Goal: Information Seeking & Learning: Understand process/instructions

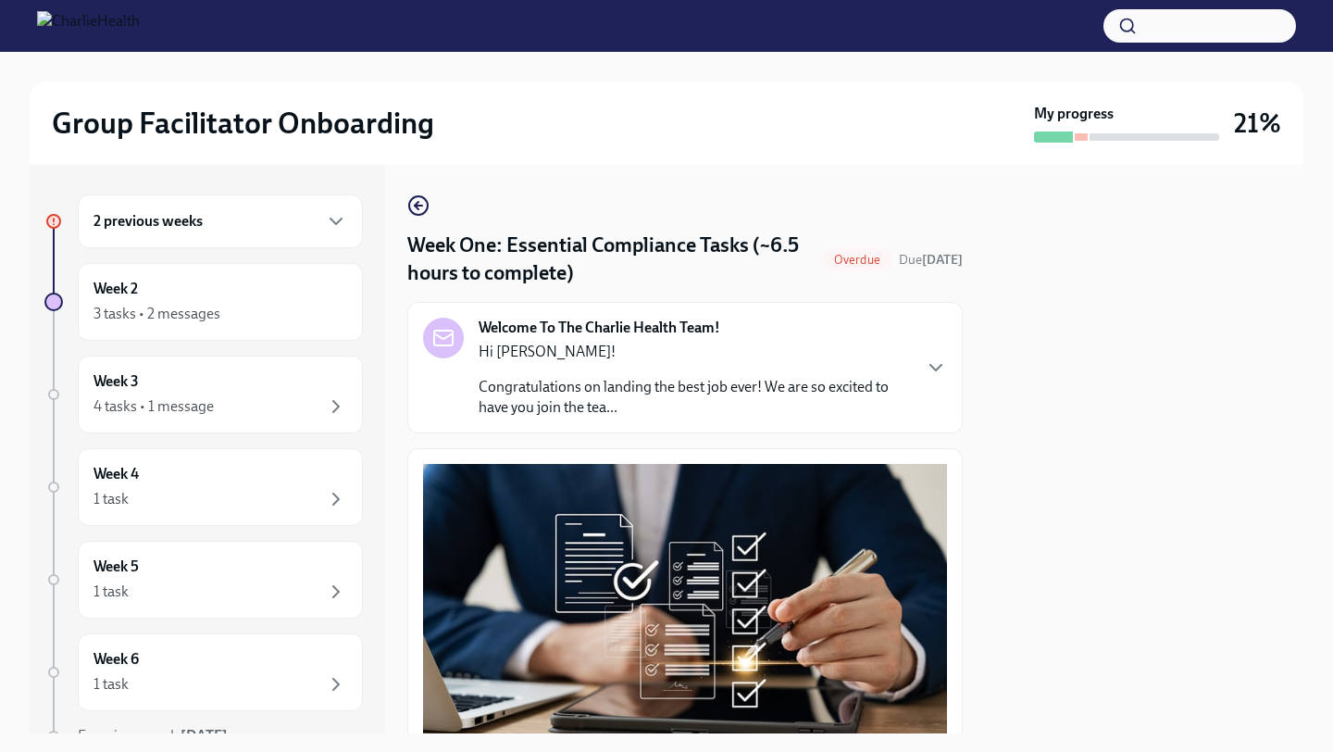
click at [292, 217] on div "2 previous weeks" at bounding box center [220, 221] width 254 height 22
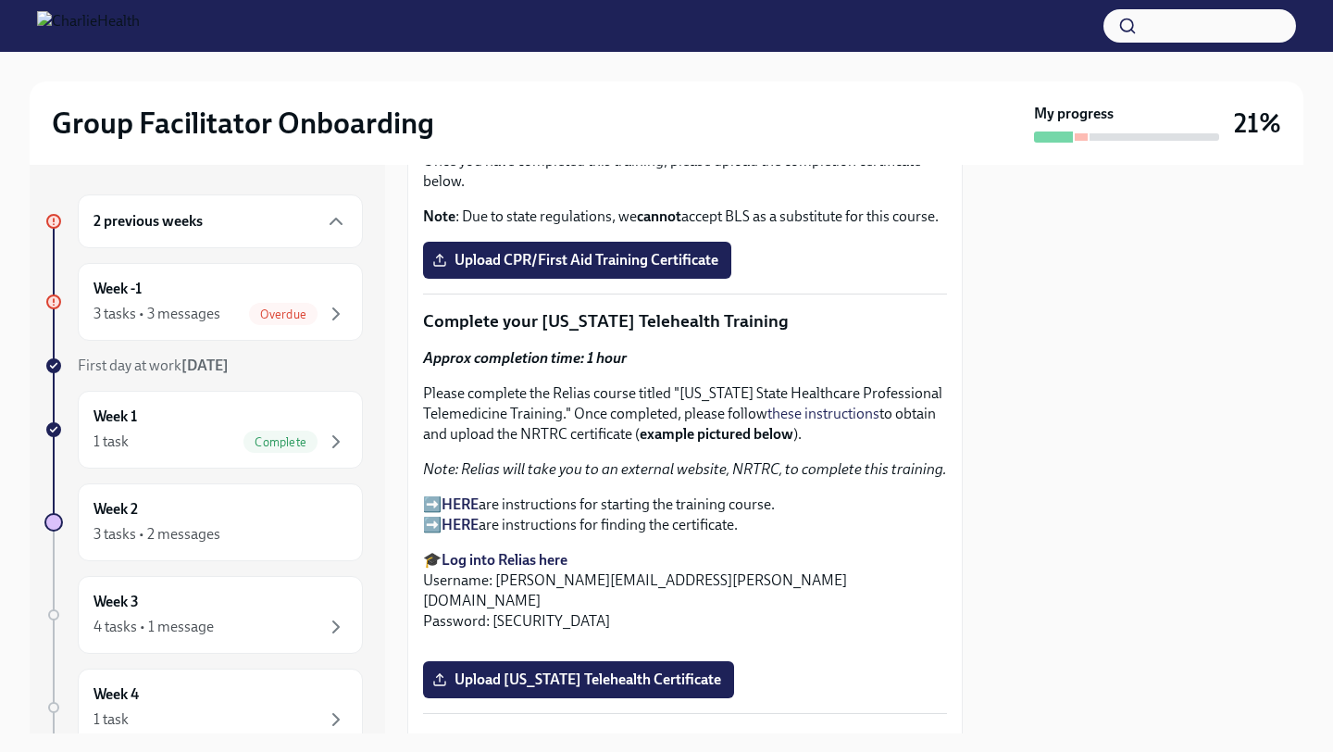
scroll to position [2874, 0]
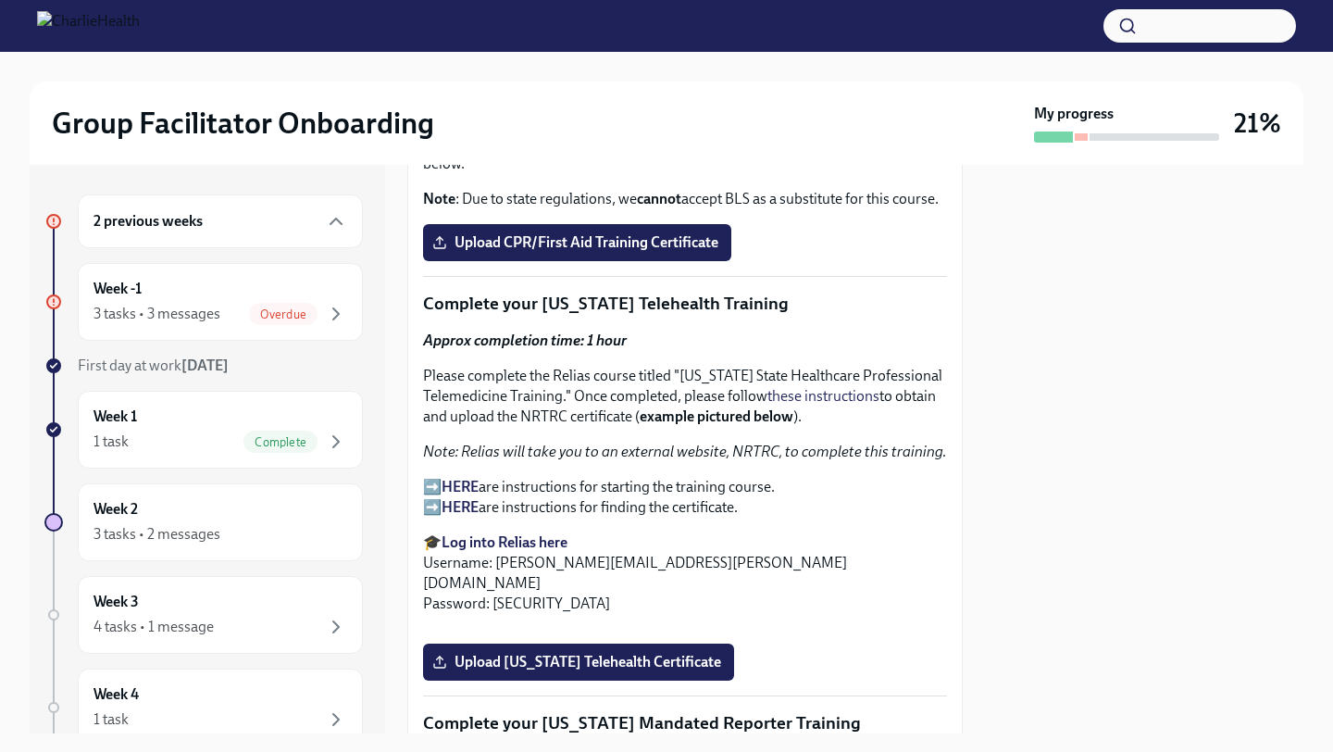
click at [608, 492] on p "➡️ HERE are instructions for starting the training course. ➡️ HERE are instruct…" at bounding box center [685, 497] width 524 height 41
click at [461, 481] on strong "HERE" at bounding box center [460, 487] width 37 height 18
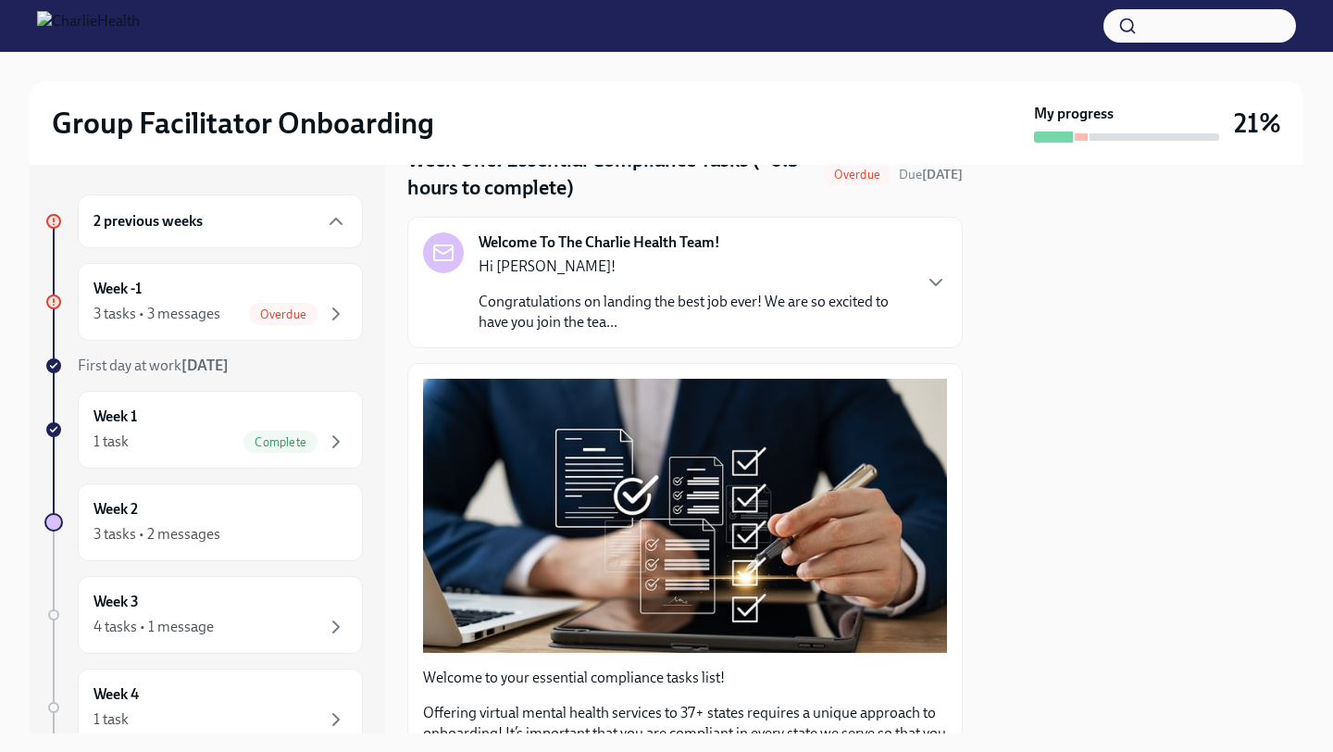
scroll to position [0, 0]
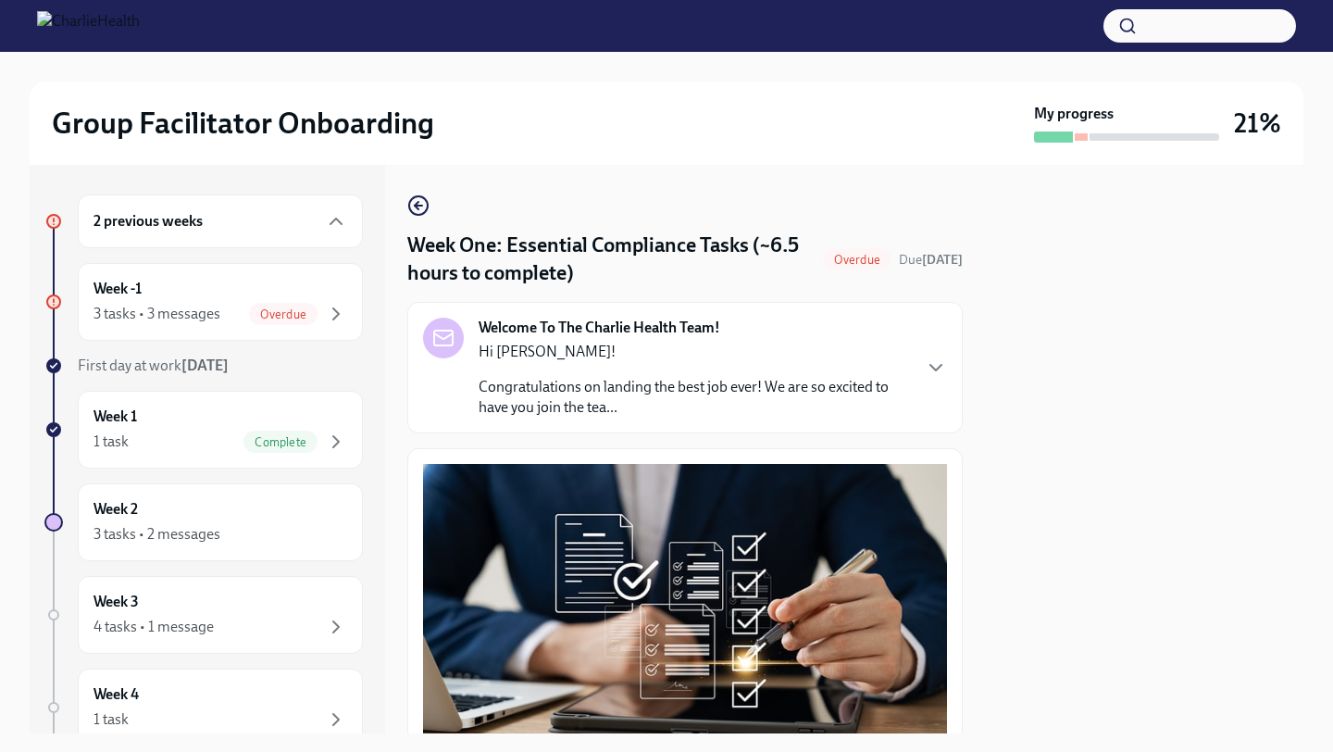
click at [293, 197] on div "2 previous weeks" at bounding box center [220, 221] width 285 height 54
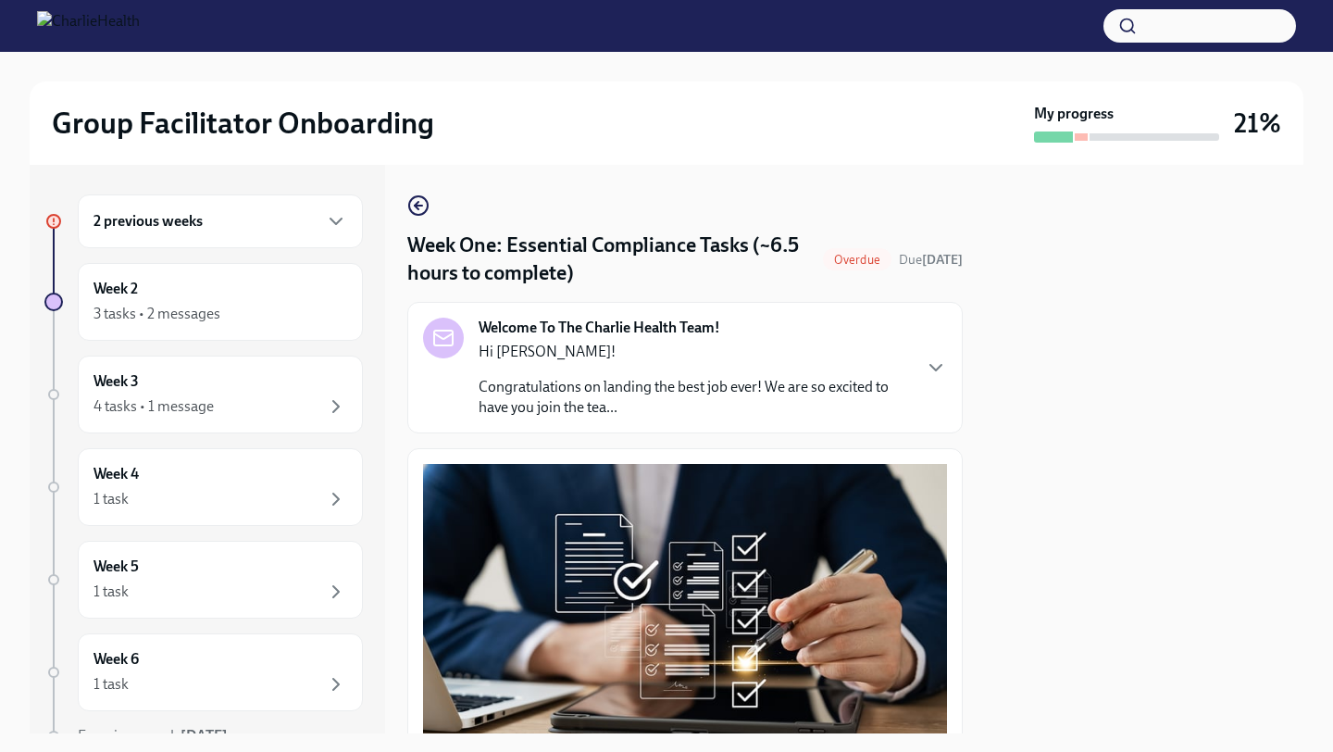
click at [270, 224] on div "2 previous weeks" at bounding box center [220, 221] width 254 height 22
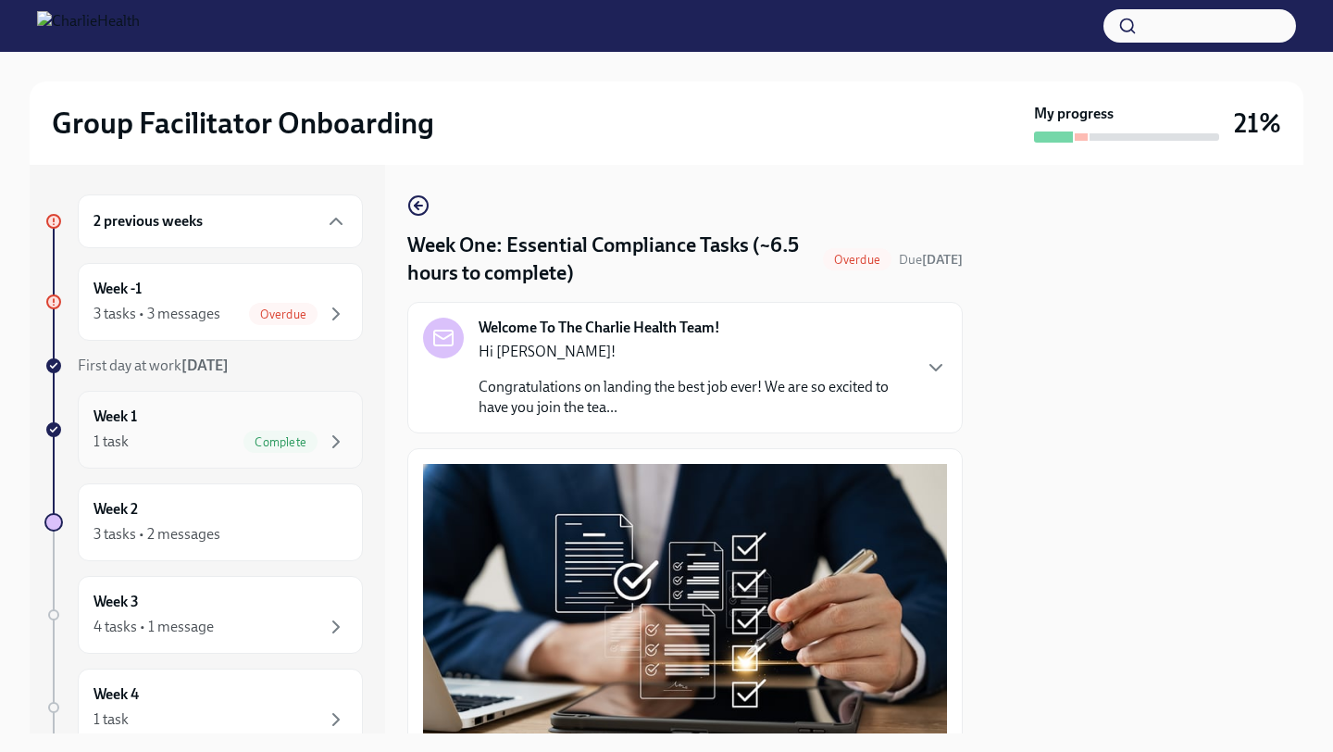
click at [207, 428] on div "Week 1 1 task Complete" at bounding box center [220, 429] width 254 height 46
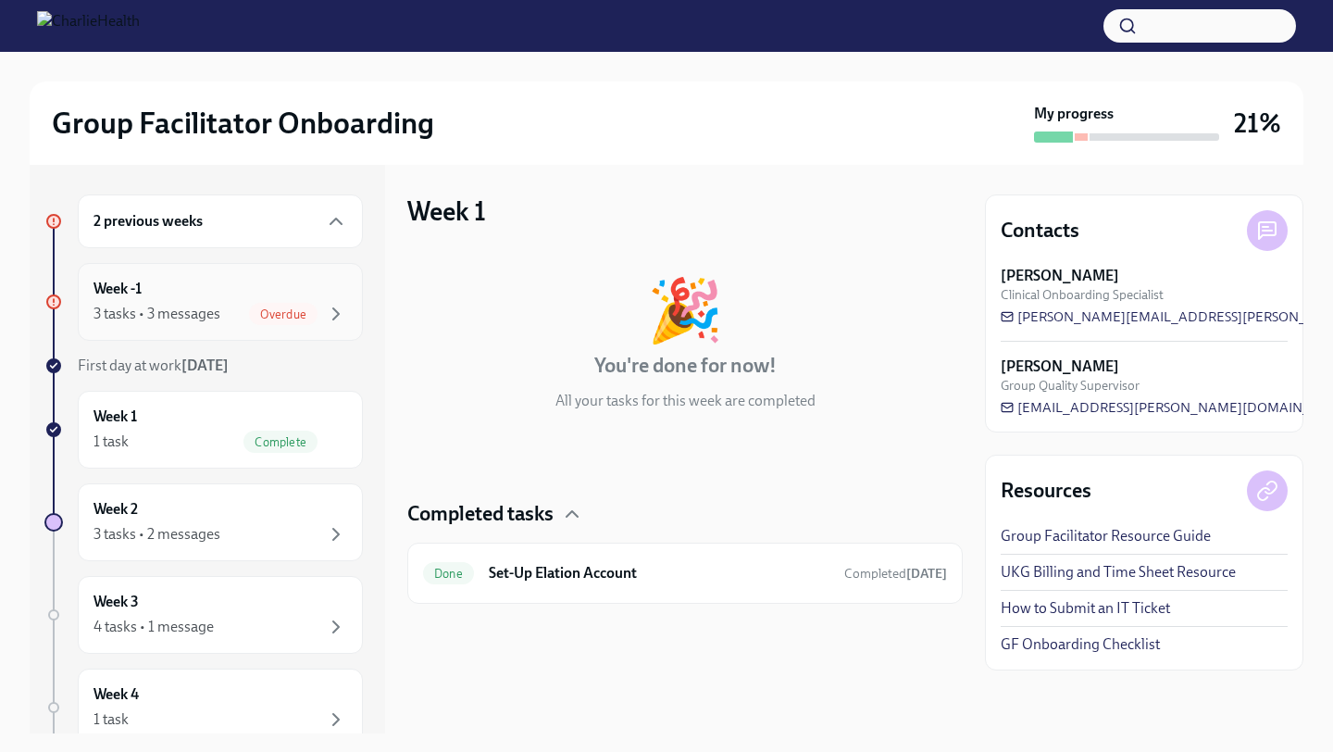
click at [168, 319] on div "3 tasks • 3 messages" at bounding box center [156, 314] width 127 height 20
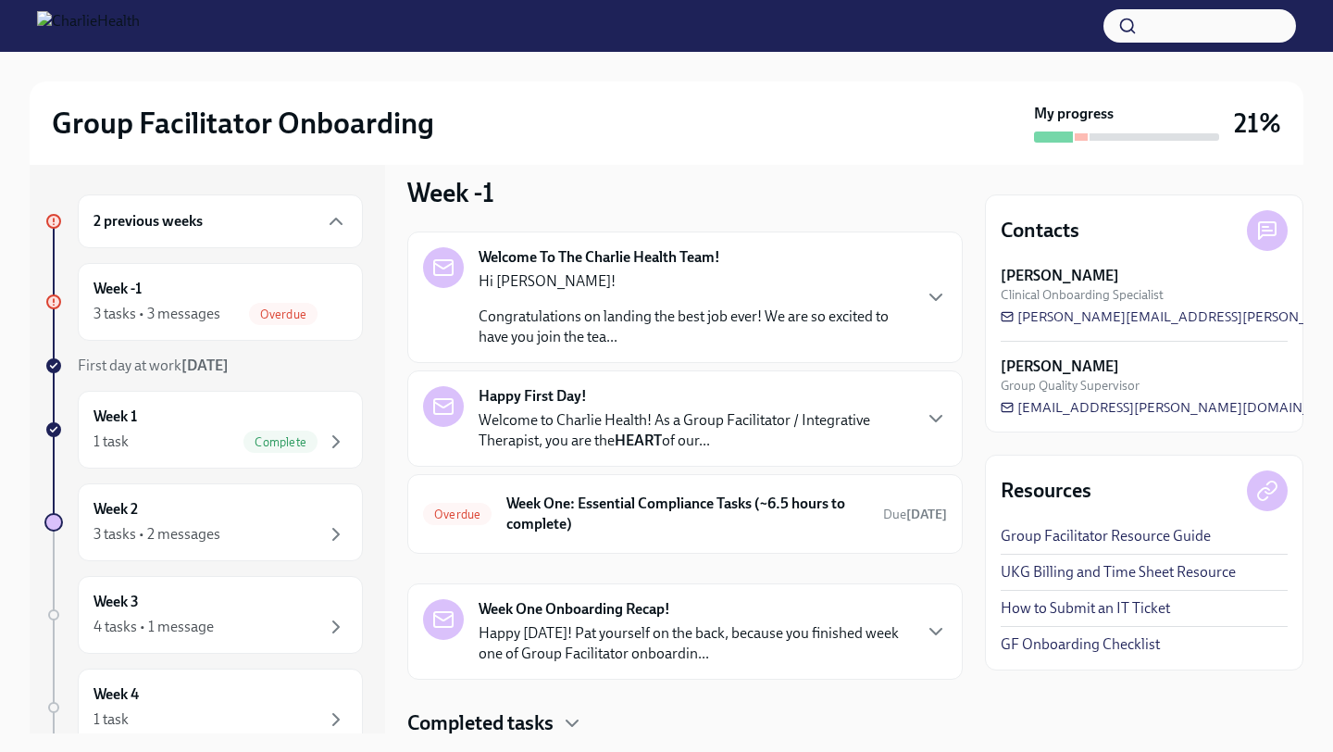
scroll to position [19, 0]
click at [790, 328] on p "Congratulations on landing the best job ever! We are so excited to have you joi…" at bounding box center [694, 325] width 431 height 41
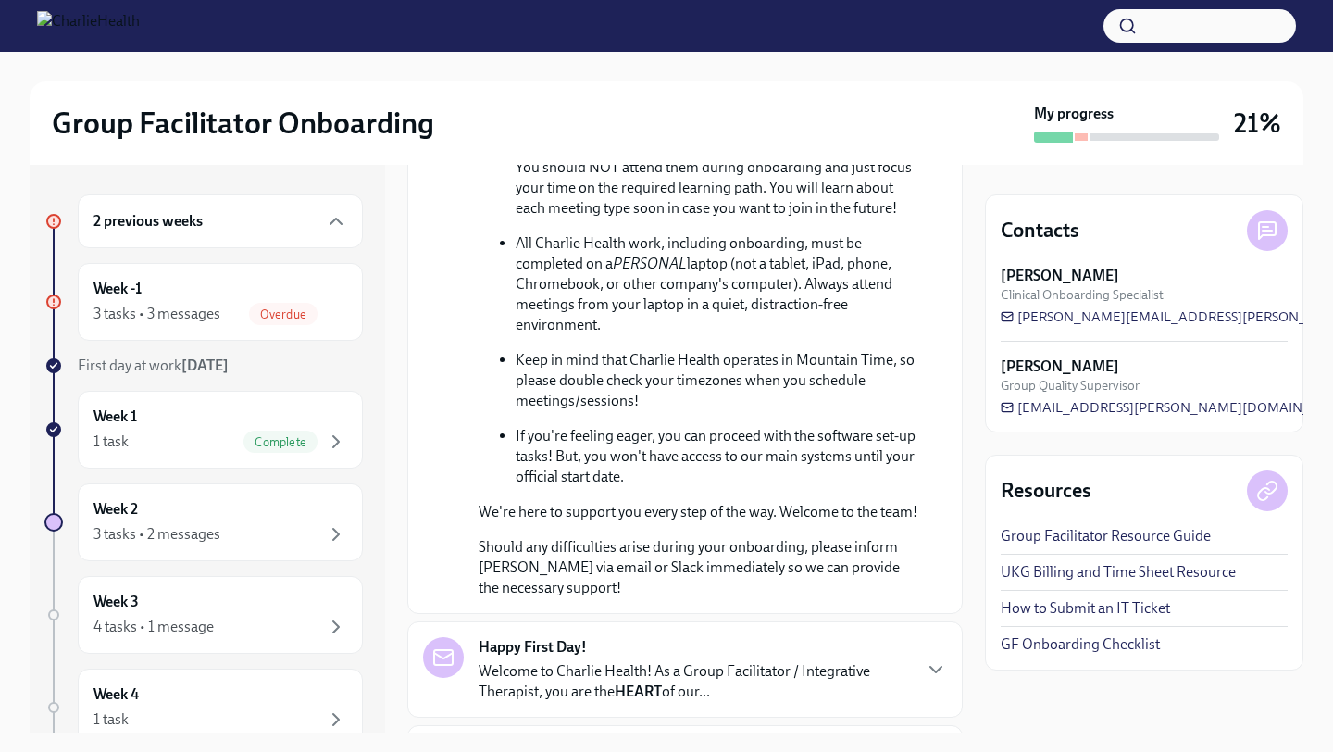
scroll to position [1158, 0]
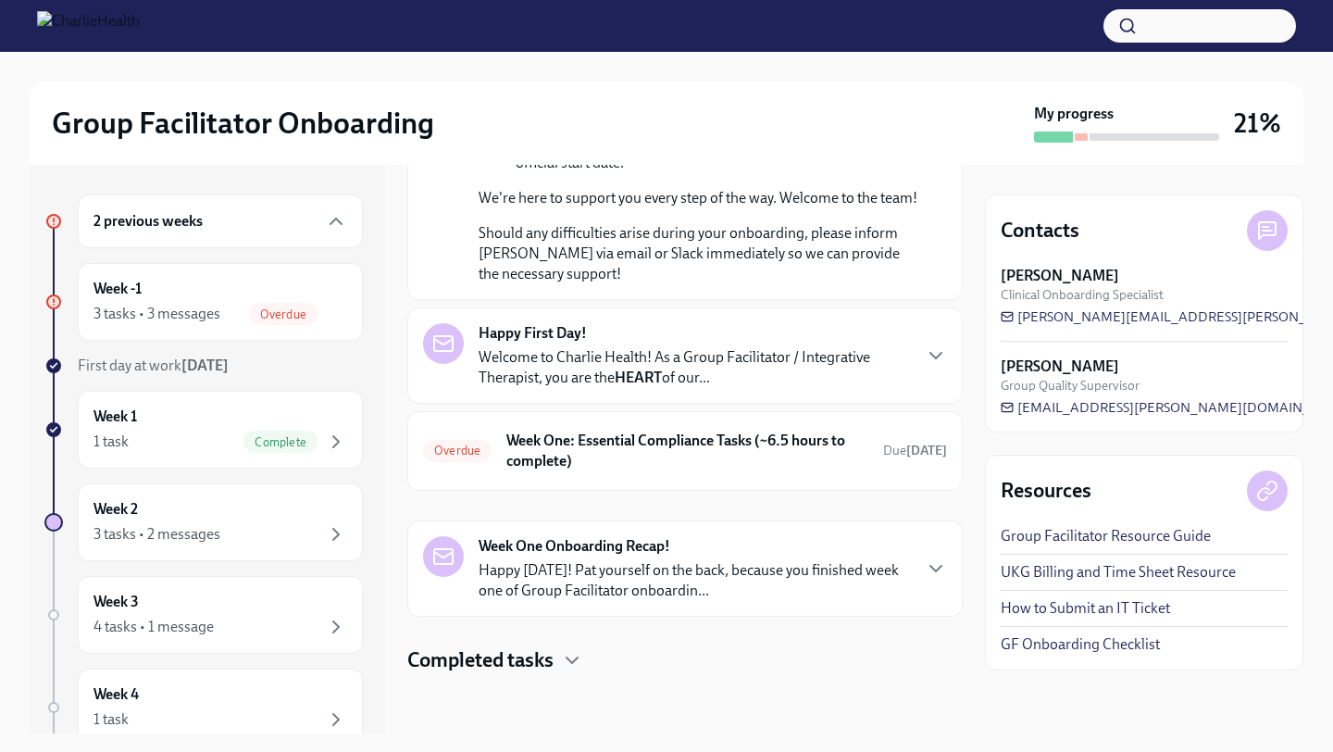
click at [848, 342] on div "Happy First Day! Welcome to Charlie Health! As a Group Facilitator / Integrativ…" at bounding box center [694, 355] width 431 height 65
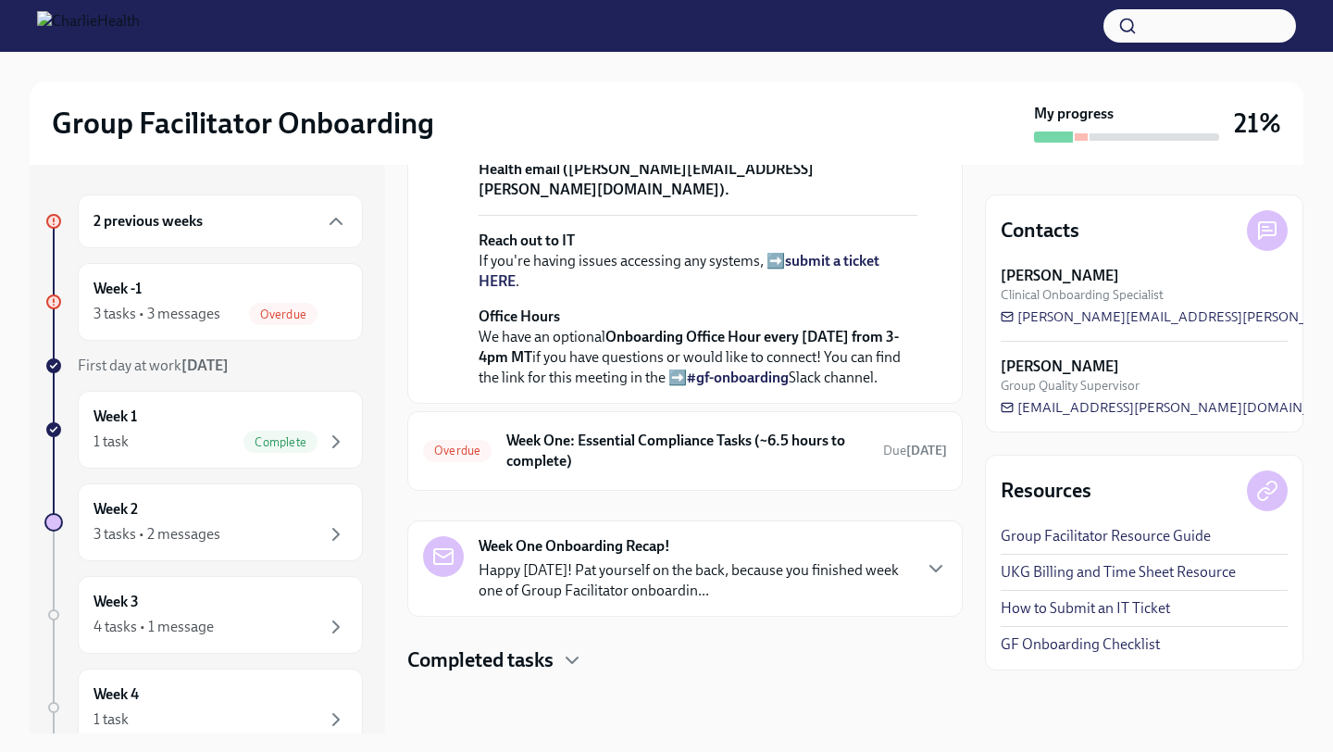
scroll to position [1987, 0]
click at [836, 561] on p "Happy Friday! Pat yourself on the back, because you finished week one of Group …" at bounding box center [694, 580] width 431 height 41
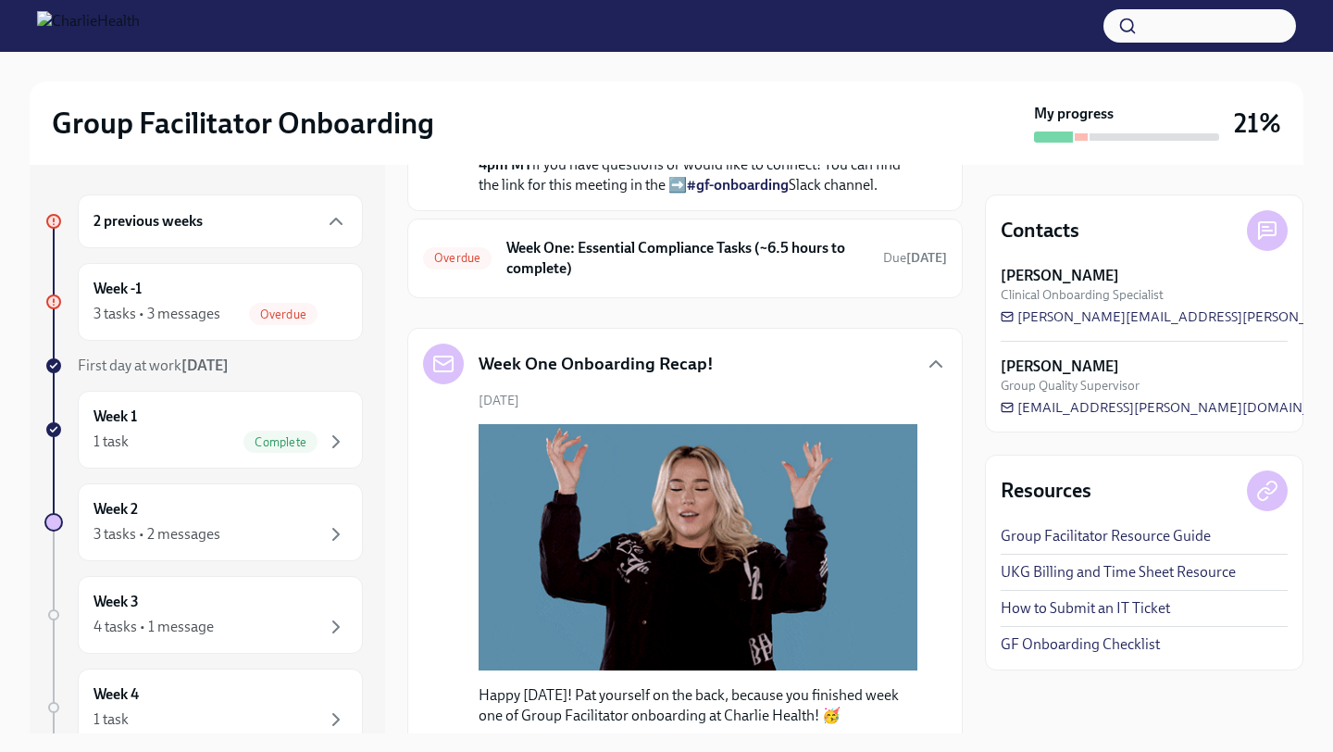
scroll to position [1830, 0]
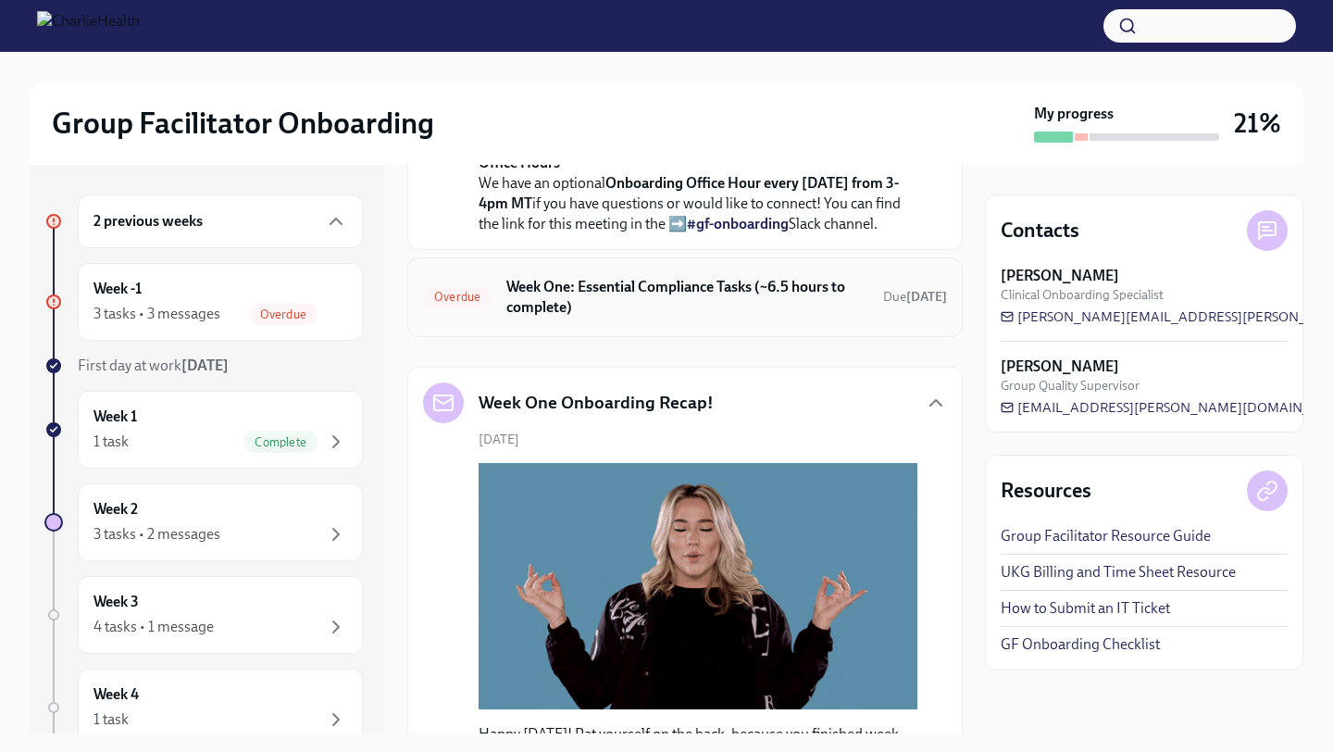
click at [757, 317] on h6 "Week One: Essential Compliance Tasks (~6.5 hours to complete)" at bounding box center [687, 297] width 362 height 41
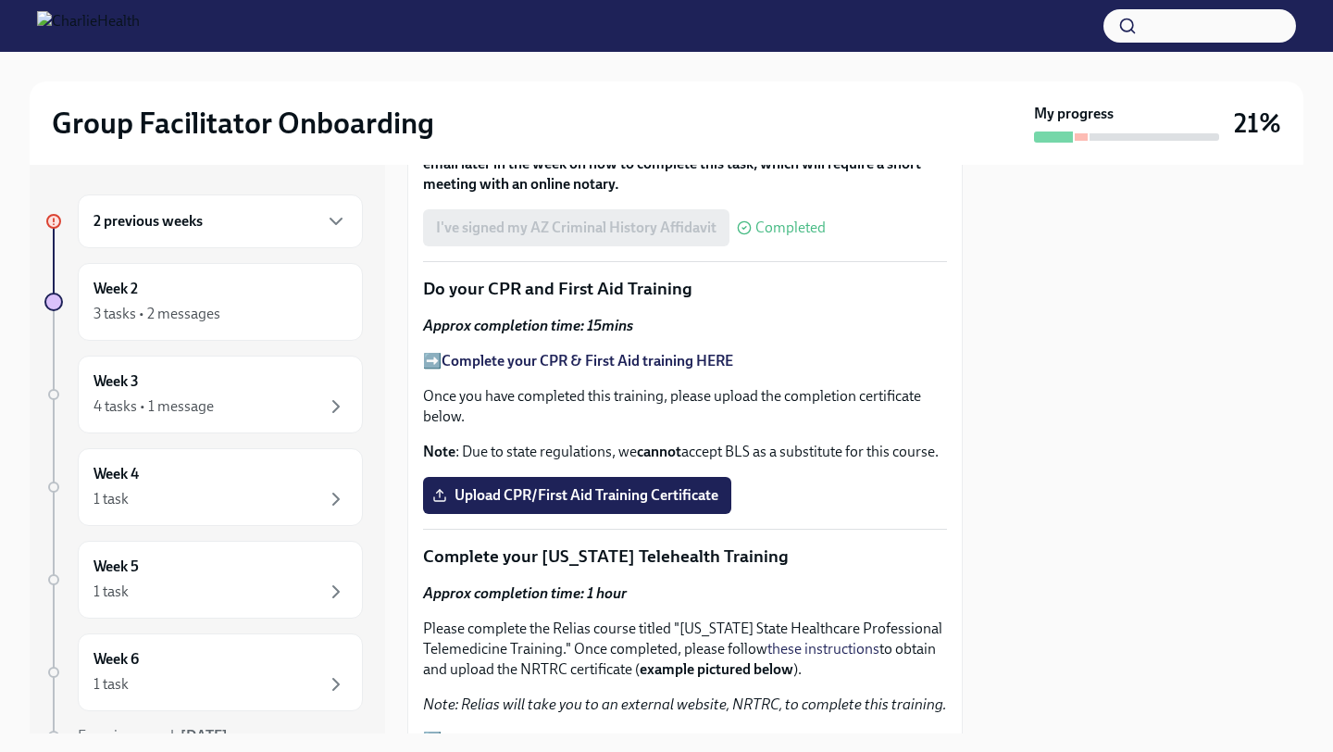
scroll to position [2818, 0]
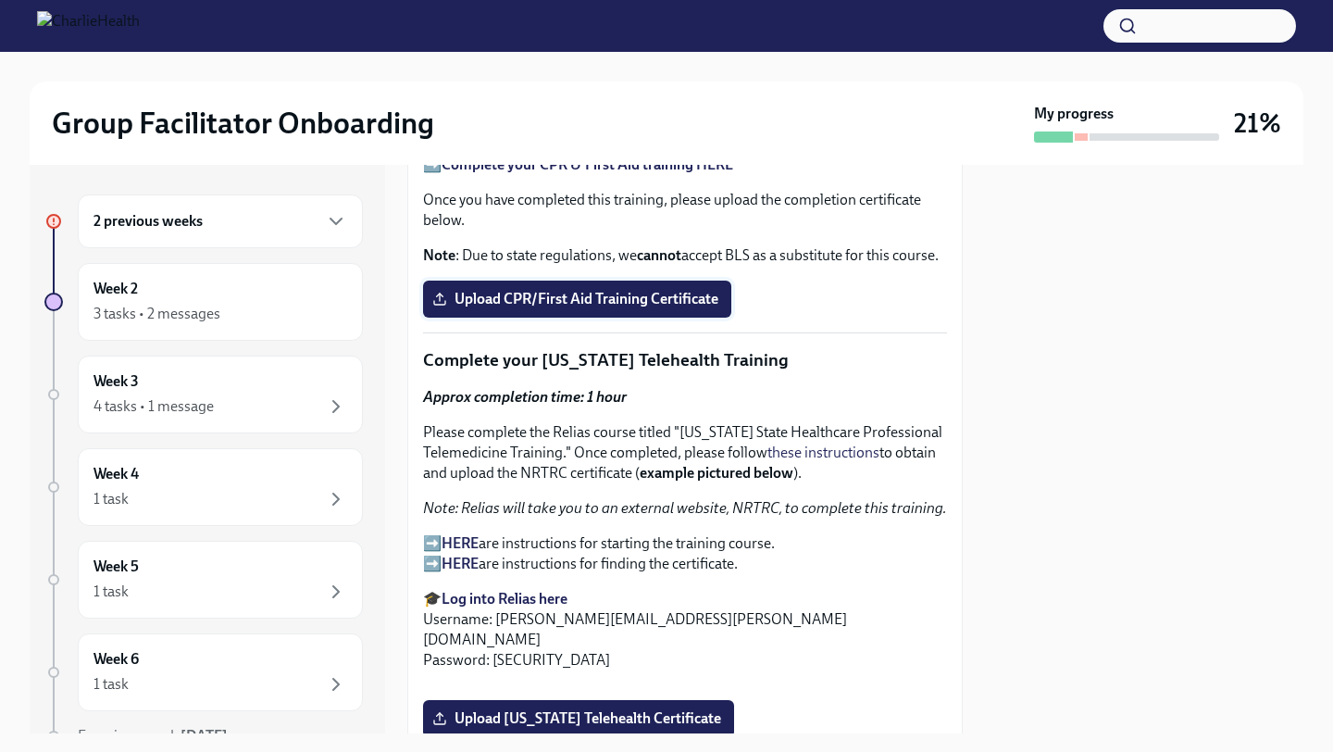
click at [538, 308] on span "Upload CPR/First Aid Training Certificate" at bounding box center [577, 299] width 282 height 19
click at [0, 0] on input "Upload CPR/First Aid Training Certificate" at bounding box center [0, 0] width 0 height 0
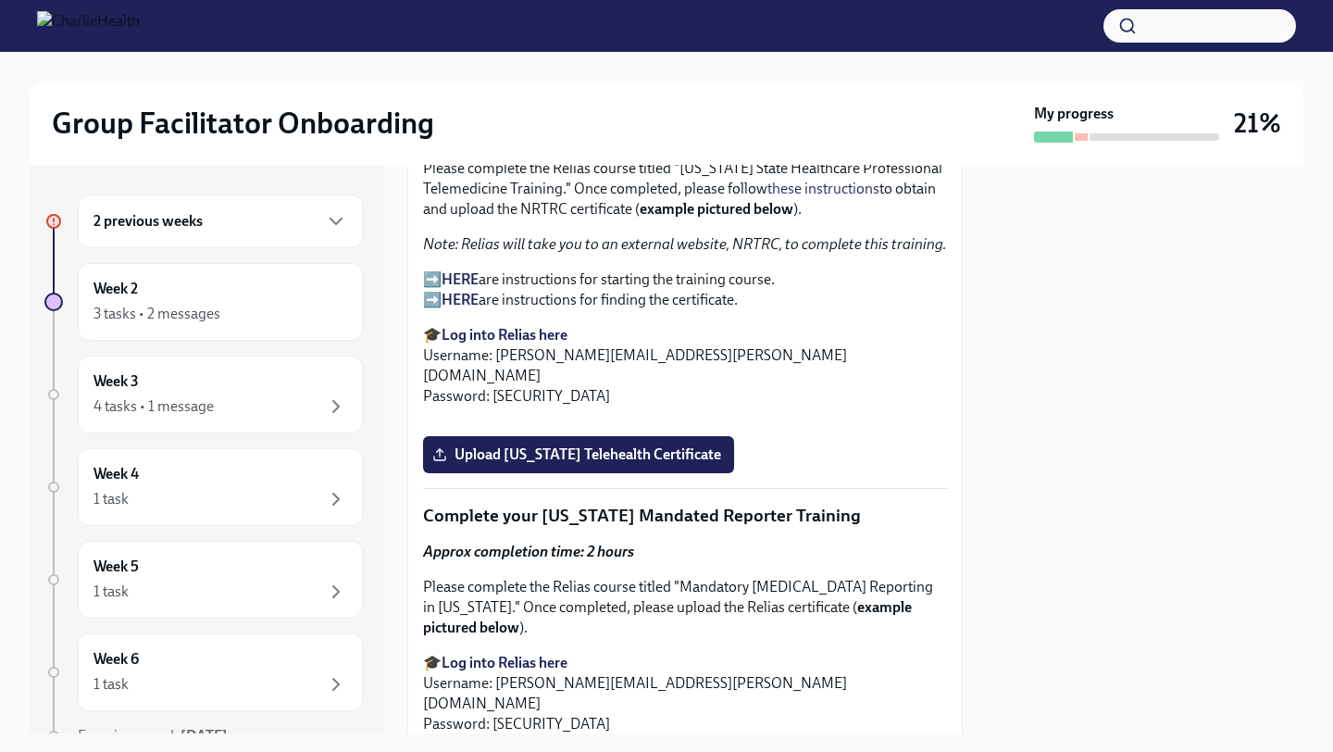
scroll to position [3089, 0]
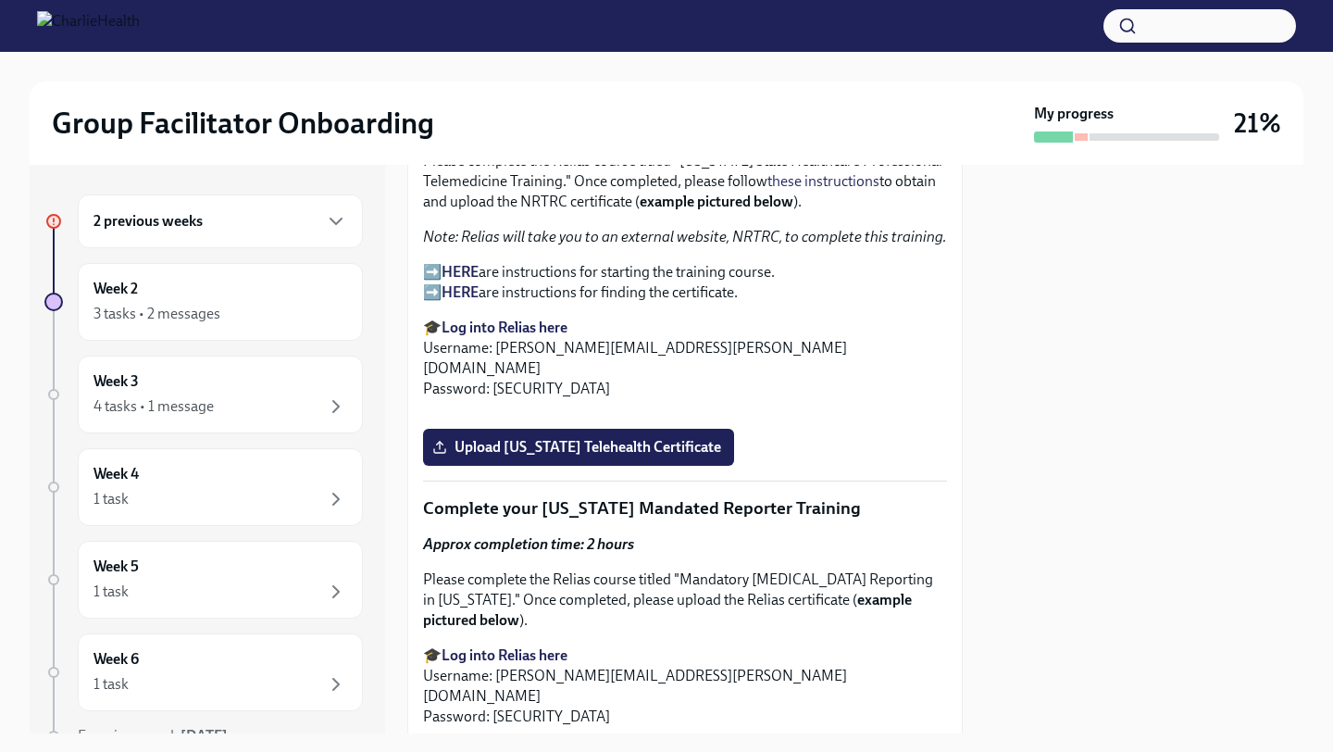
click at [531, 323] on strong "Log into Relias here" at bounding box center [505, 327] width 126 height 18
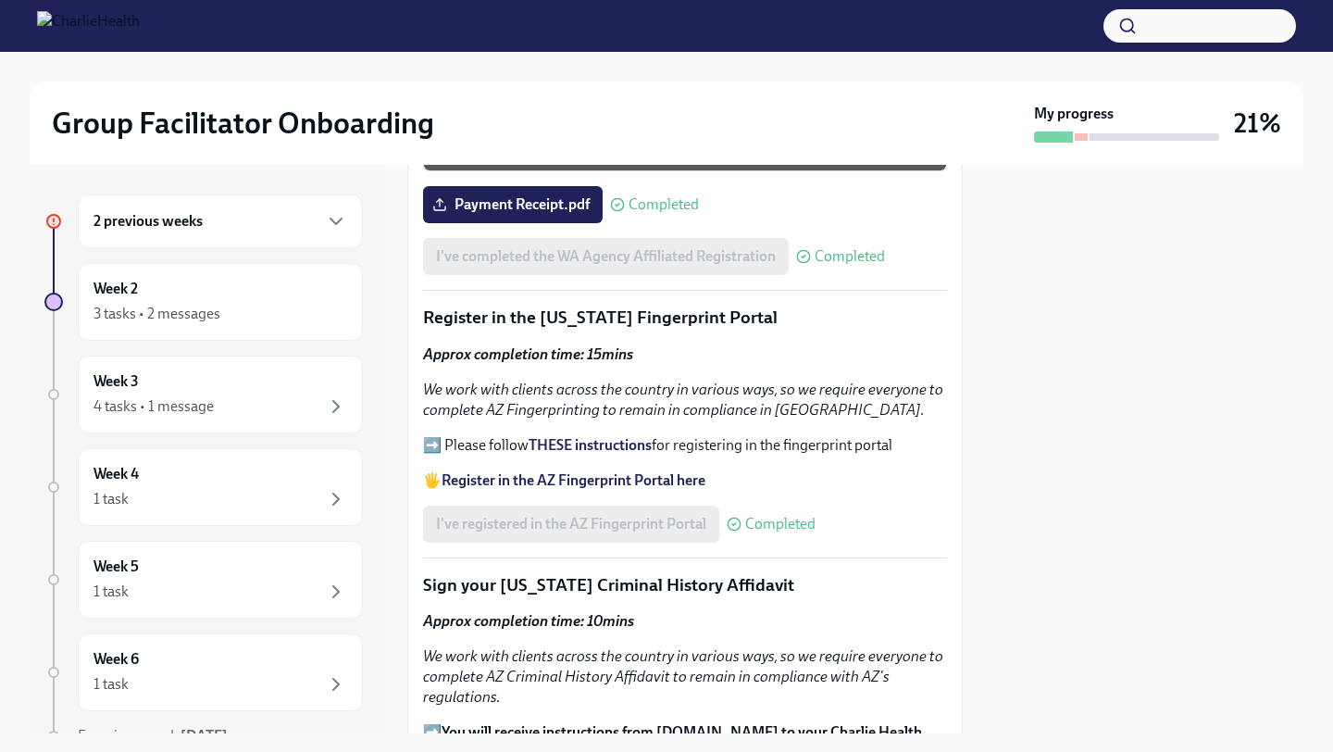
scroll to position [2027, 0]
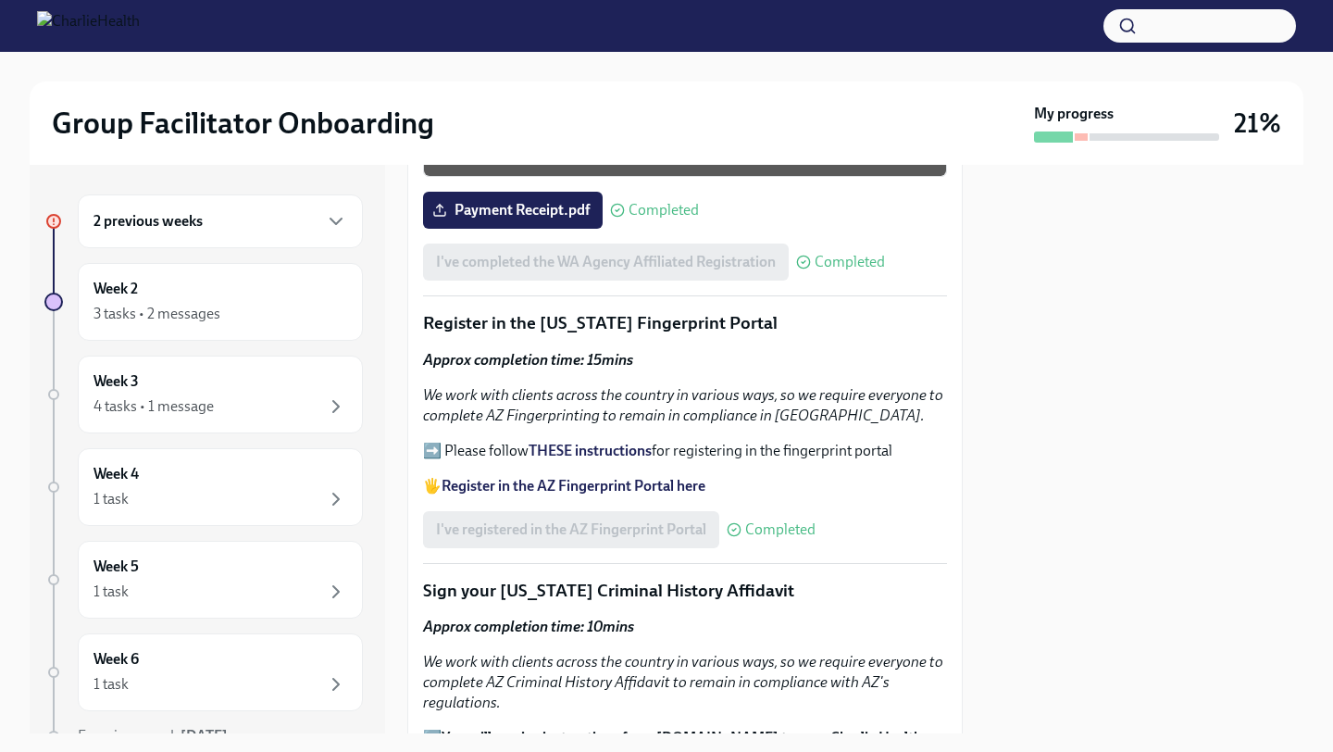
click at [607, 451] on strong "THESE instructions" at bounding box center [590, 451] width 123 height 18
